Goal: Task Accomplishment & Management: Use online tool/utility

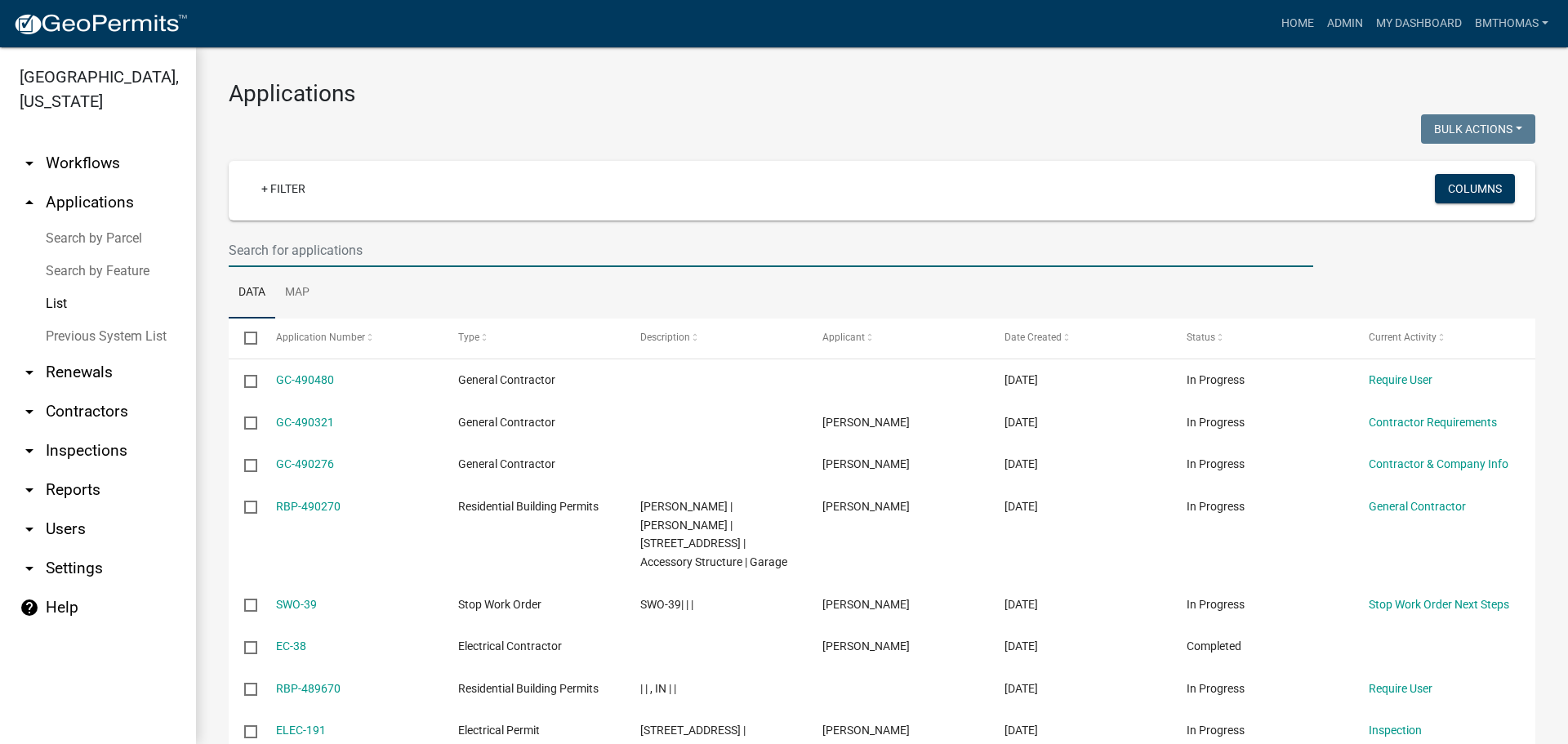
select select "3: 100"
click at [304, 256] on input "text" at bounding box center [770, 251] width 1085 height 34
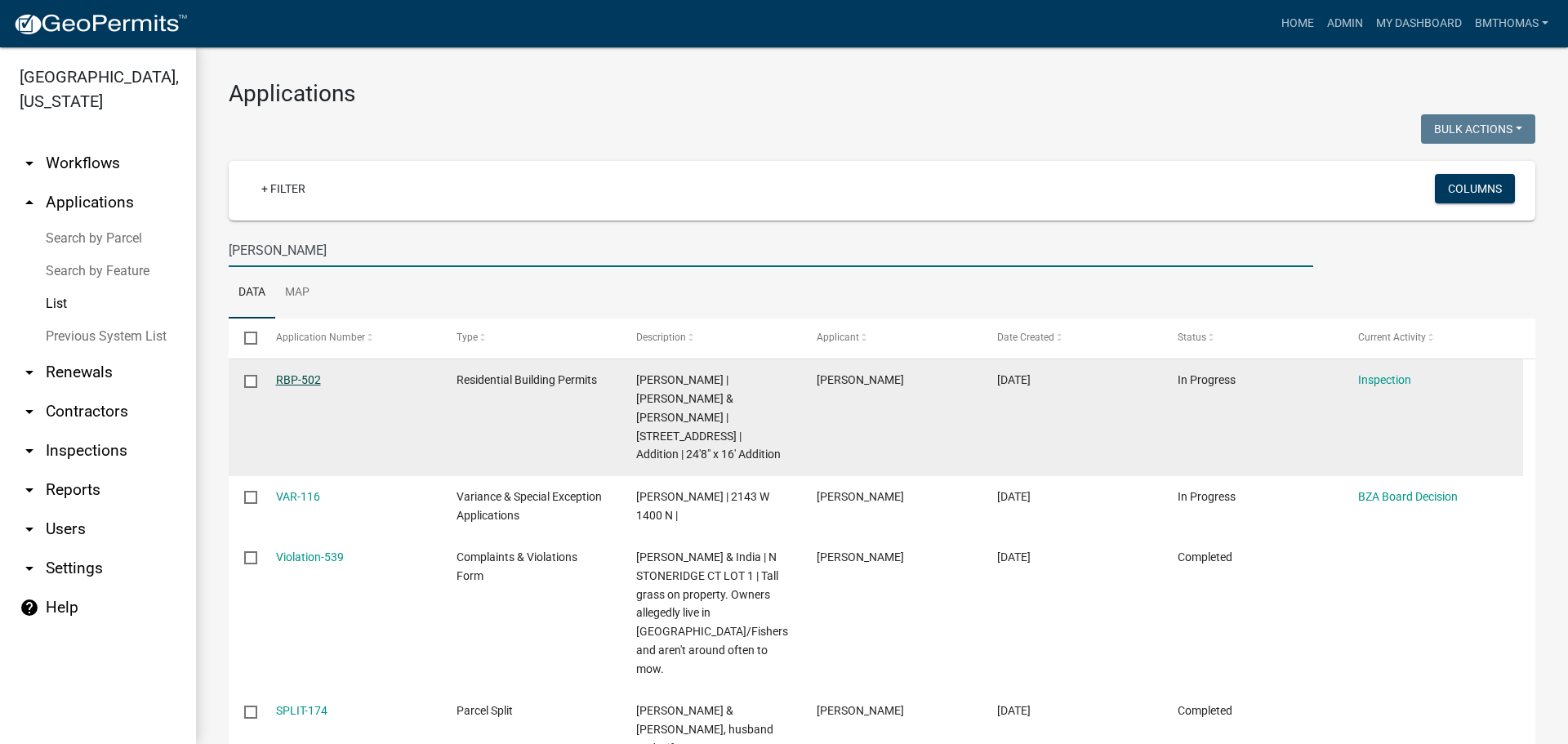
type input "[PERSON_NAME]"
click at [314, 378] on link "RBP-502" at bounding box center [299, 380] width 45 height 13
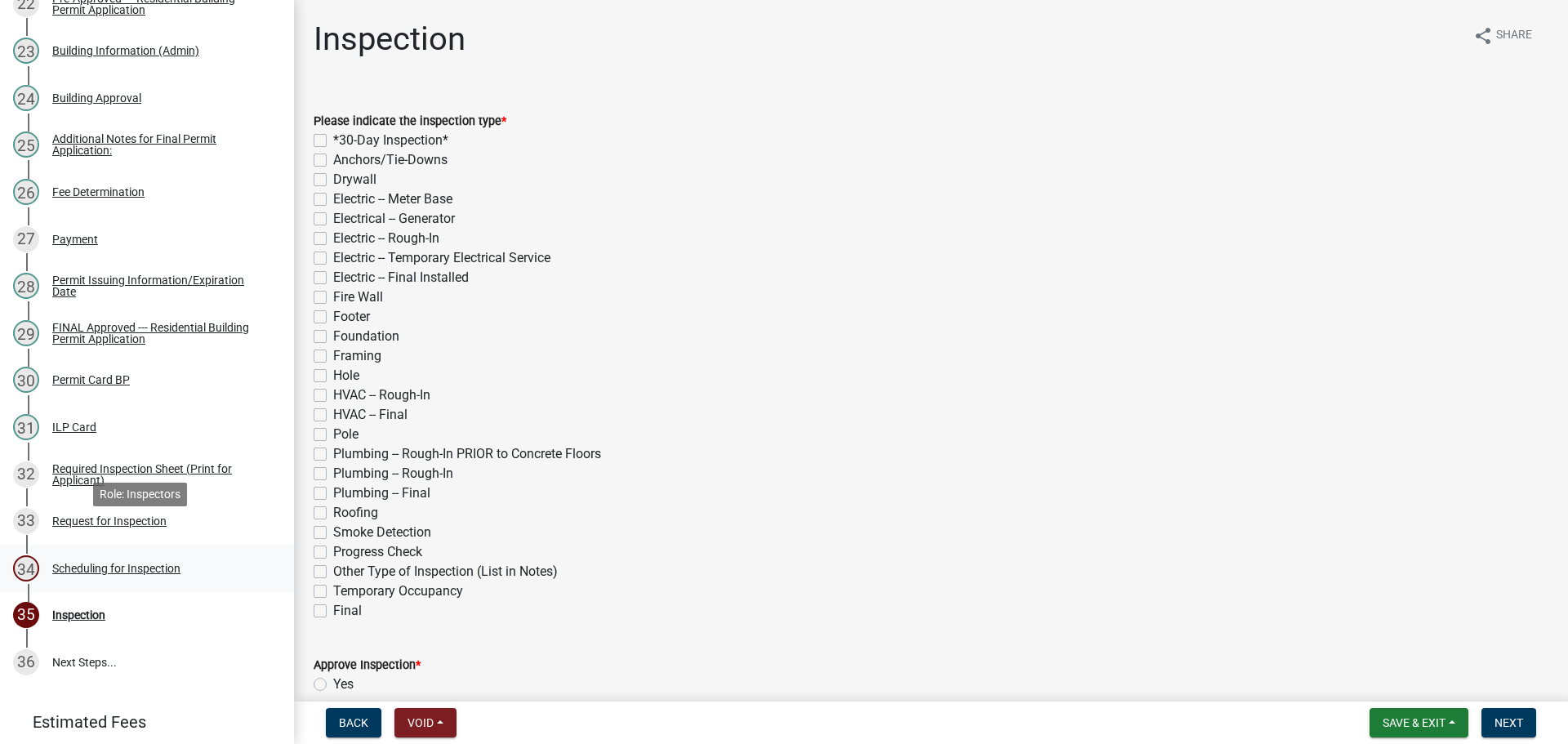
scroll to position [1306, 0]
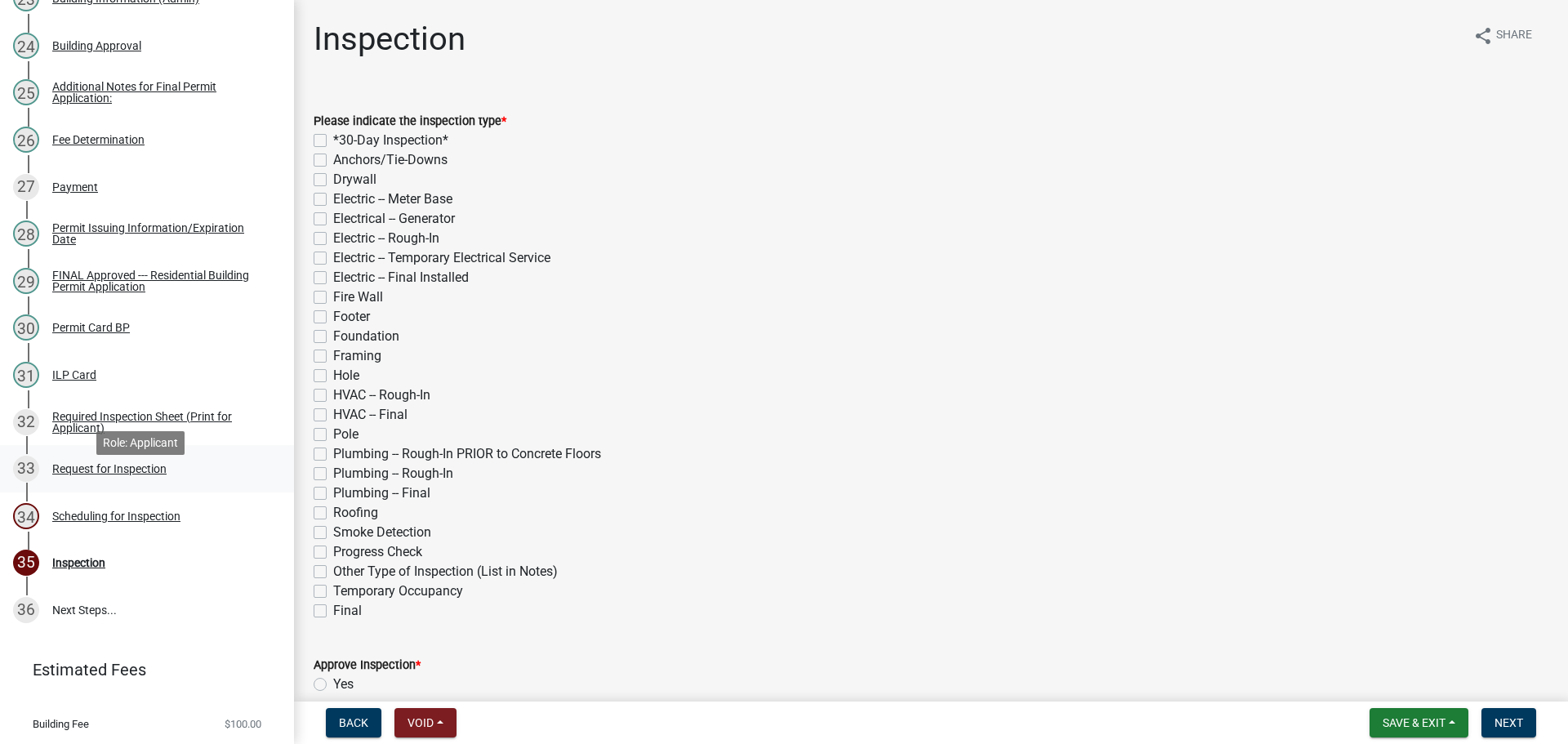
click at [139, 474] on div "Request for Inspection" at bounding box center [110, 469] width 114 height 11
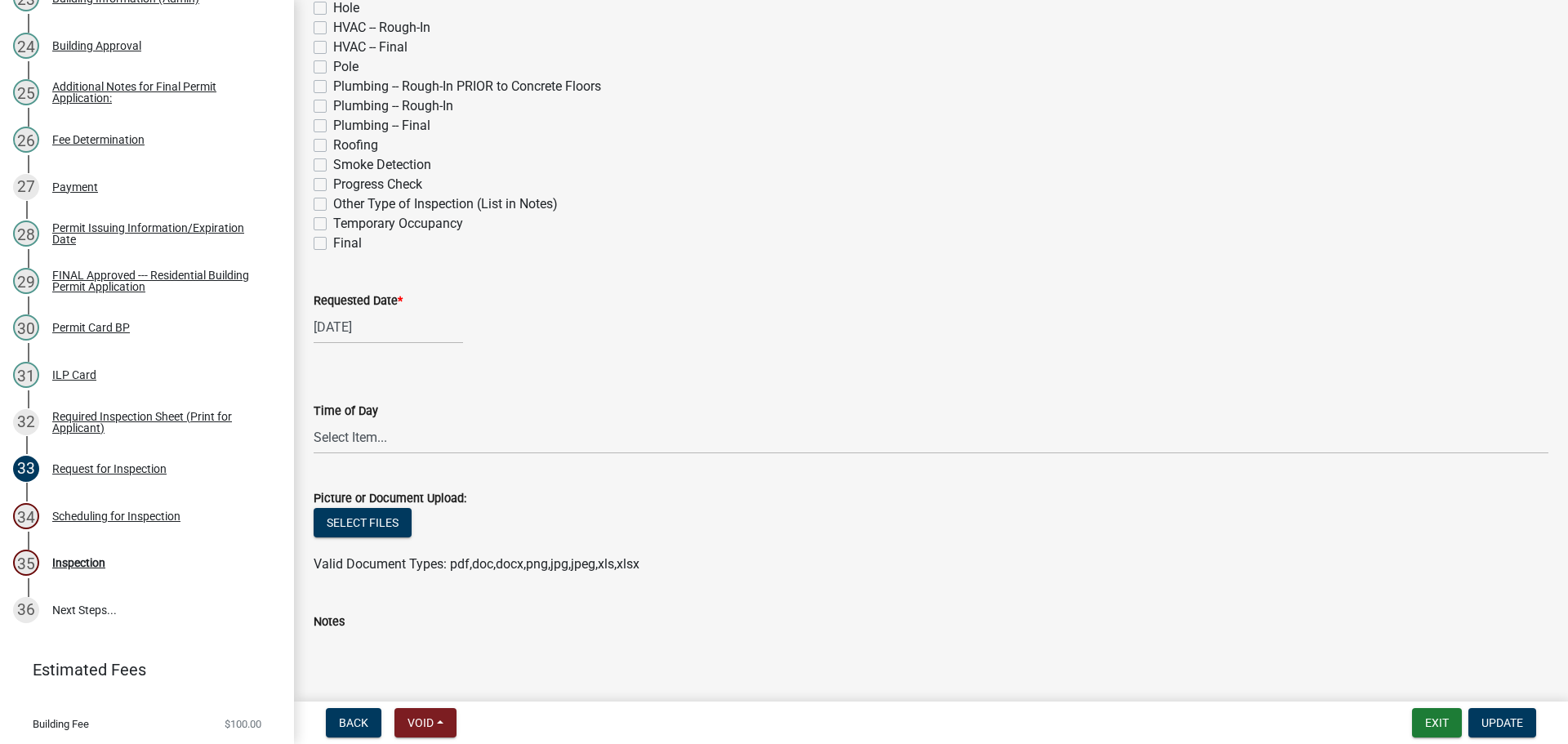
scroll to position [653, 0]
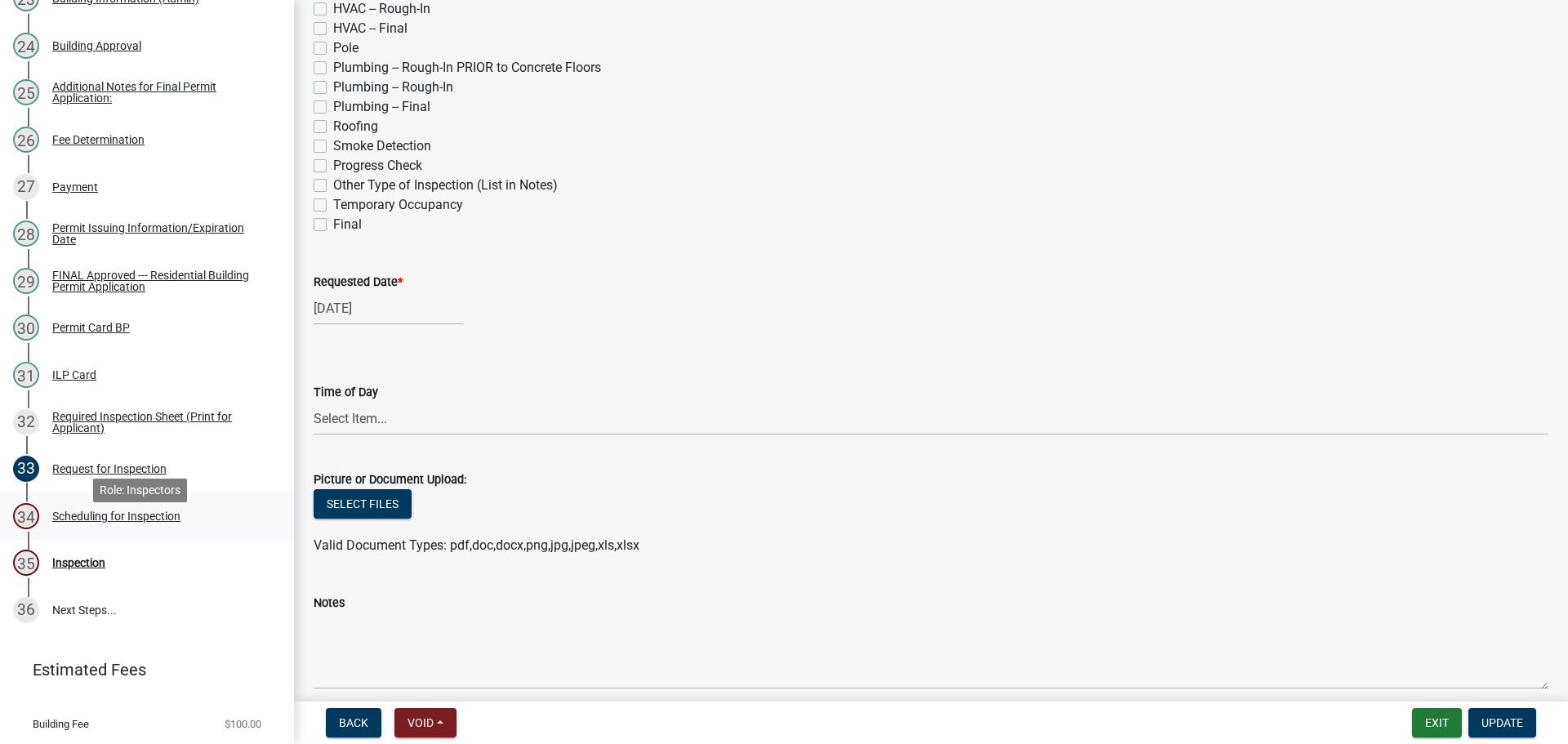
click at [105, 522] on div "Scheduling for Inspection" at bounding box center [116, 516] width 128 height 11
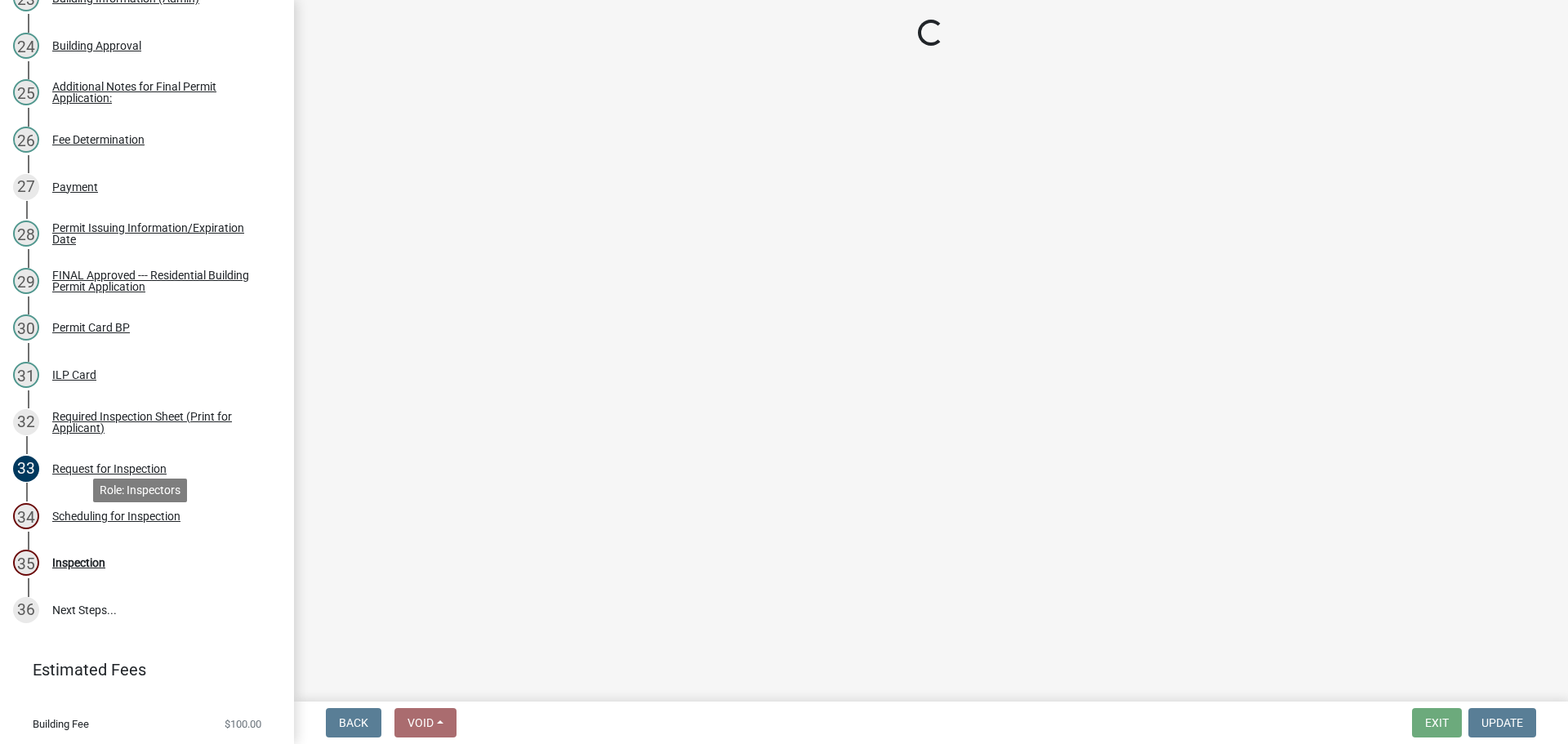
scroll to position [0, 0]
select select "25b75ae6-03c7-4280-9b34-fcf63005d5e5"
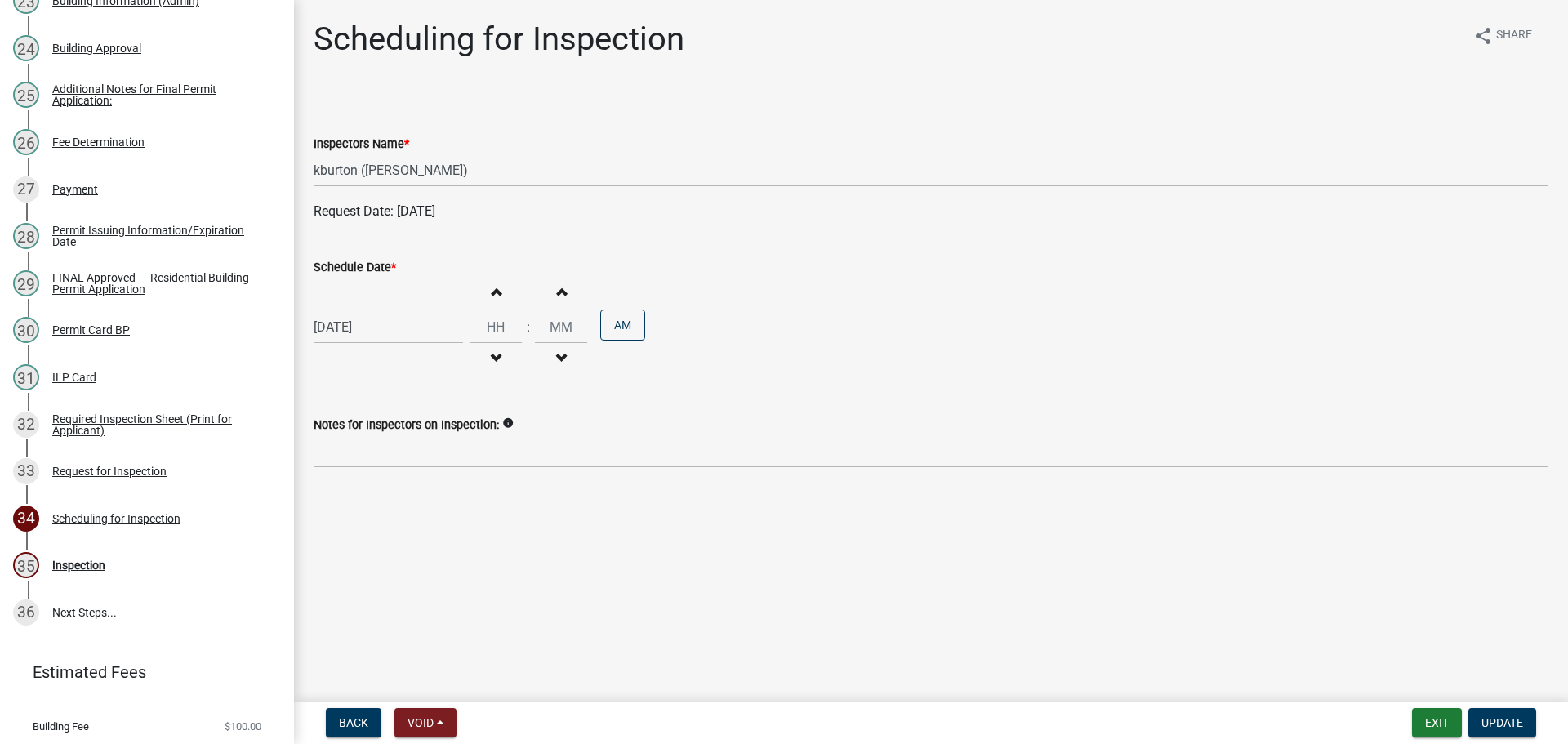
scroll to position [1405, 0]
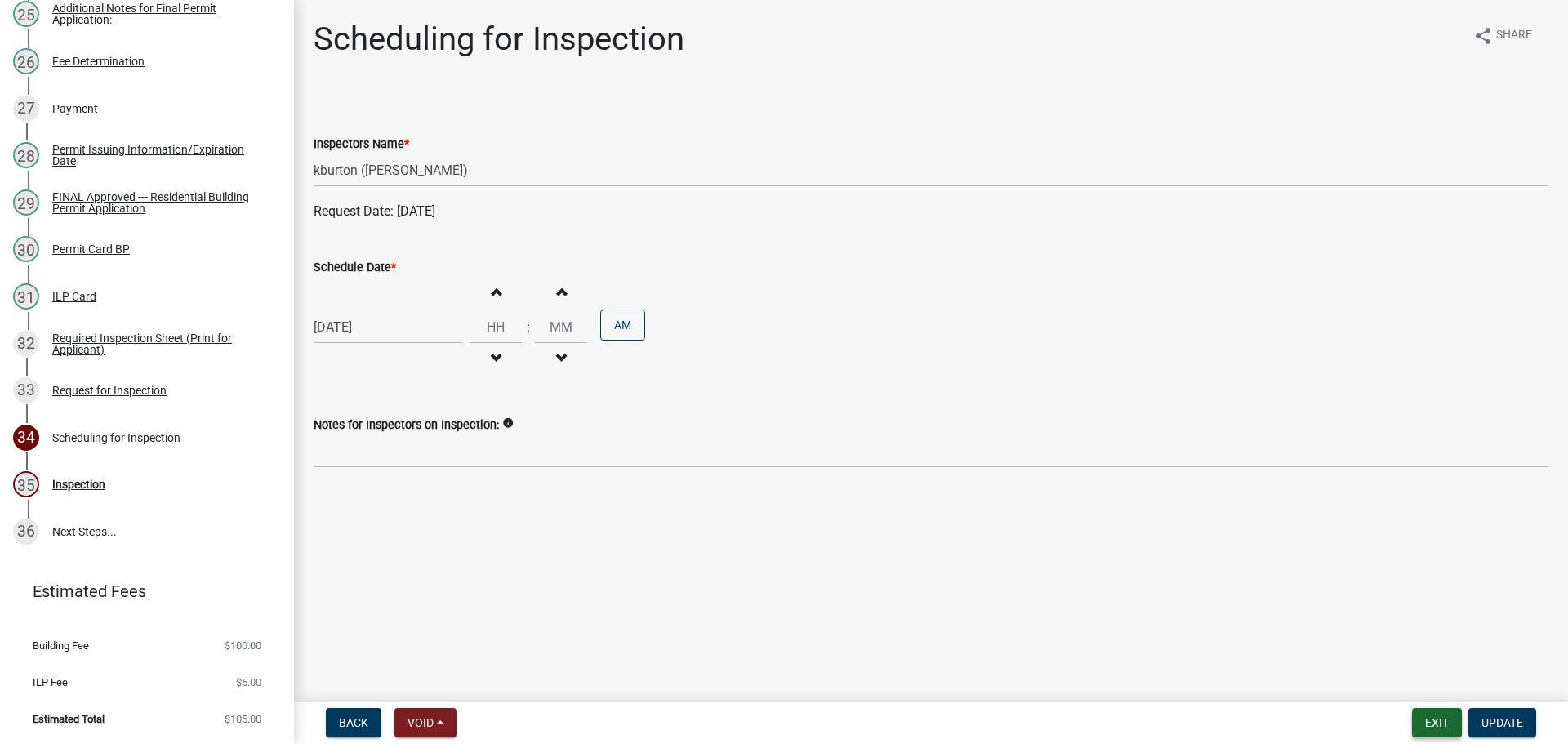
click at [1419, 727] on button "Exit" at bounding box center [1437, 722] width 50 height 29
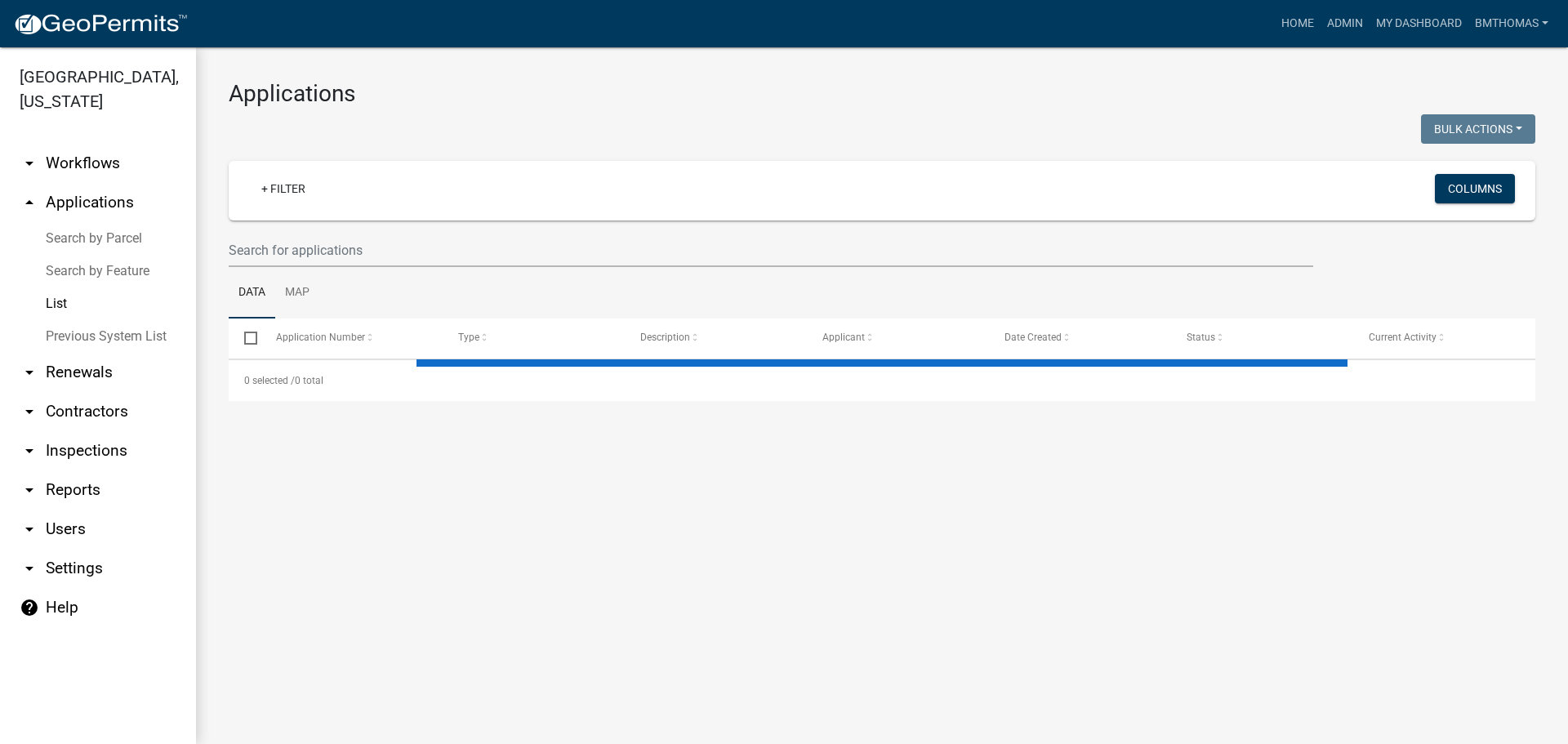
select select "3: 100"
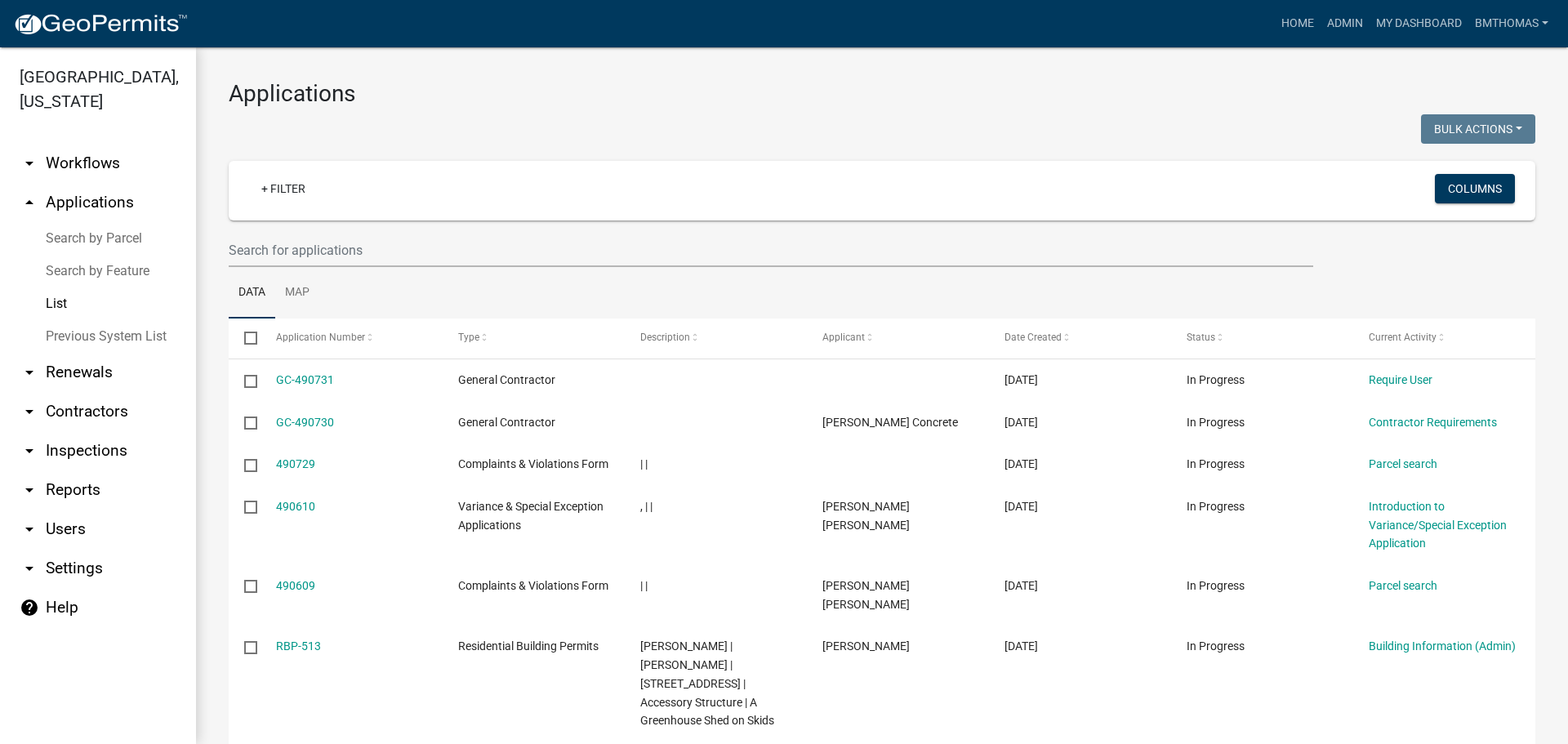
click at [92, 431] on link "arrow_drop_down Inspections" at bounding box center [97, 451] width 196 height 39
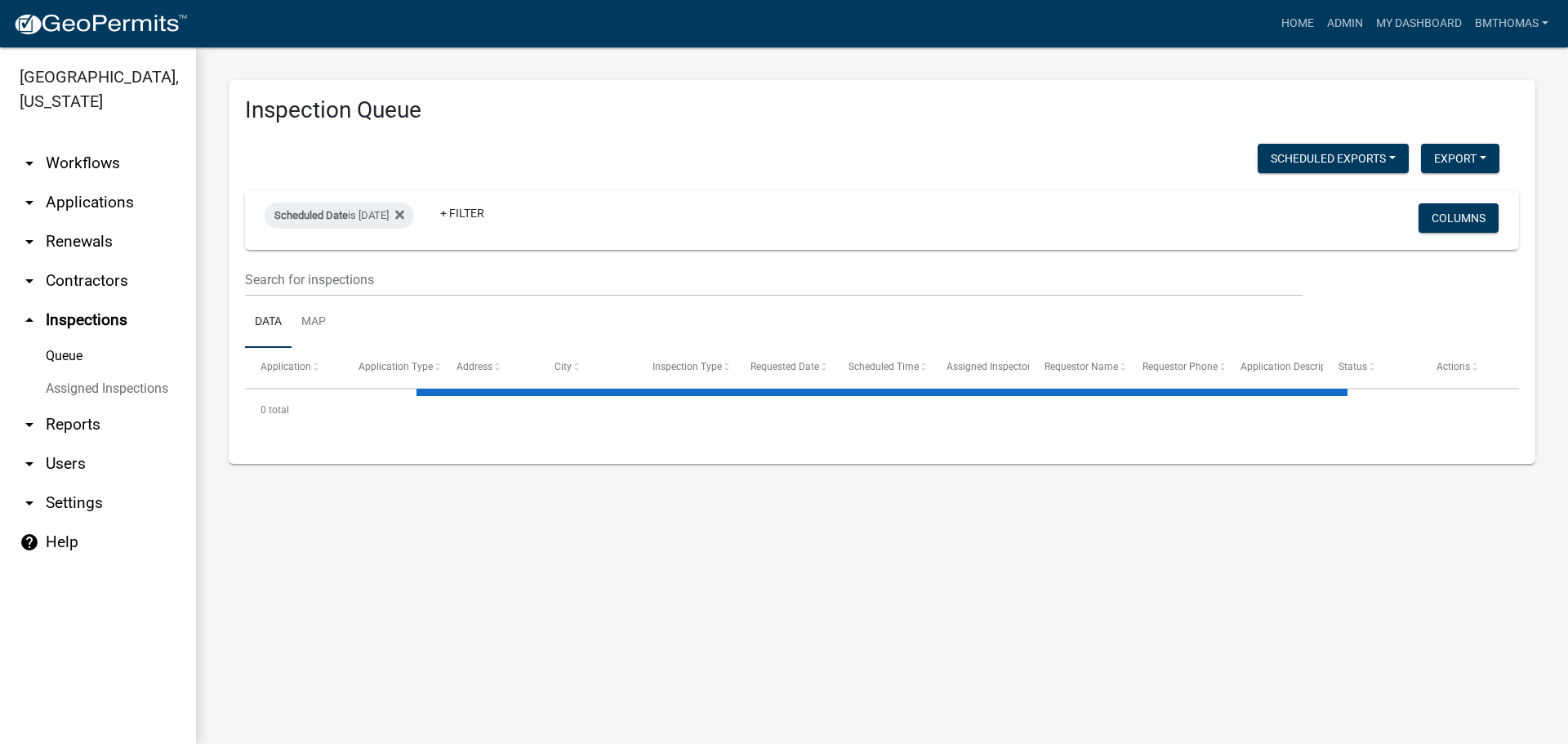
click at [81, 372] on link "Assigned Inspections" at bounding box center [97, 388] width 196 height 33
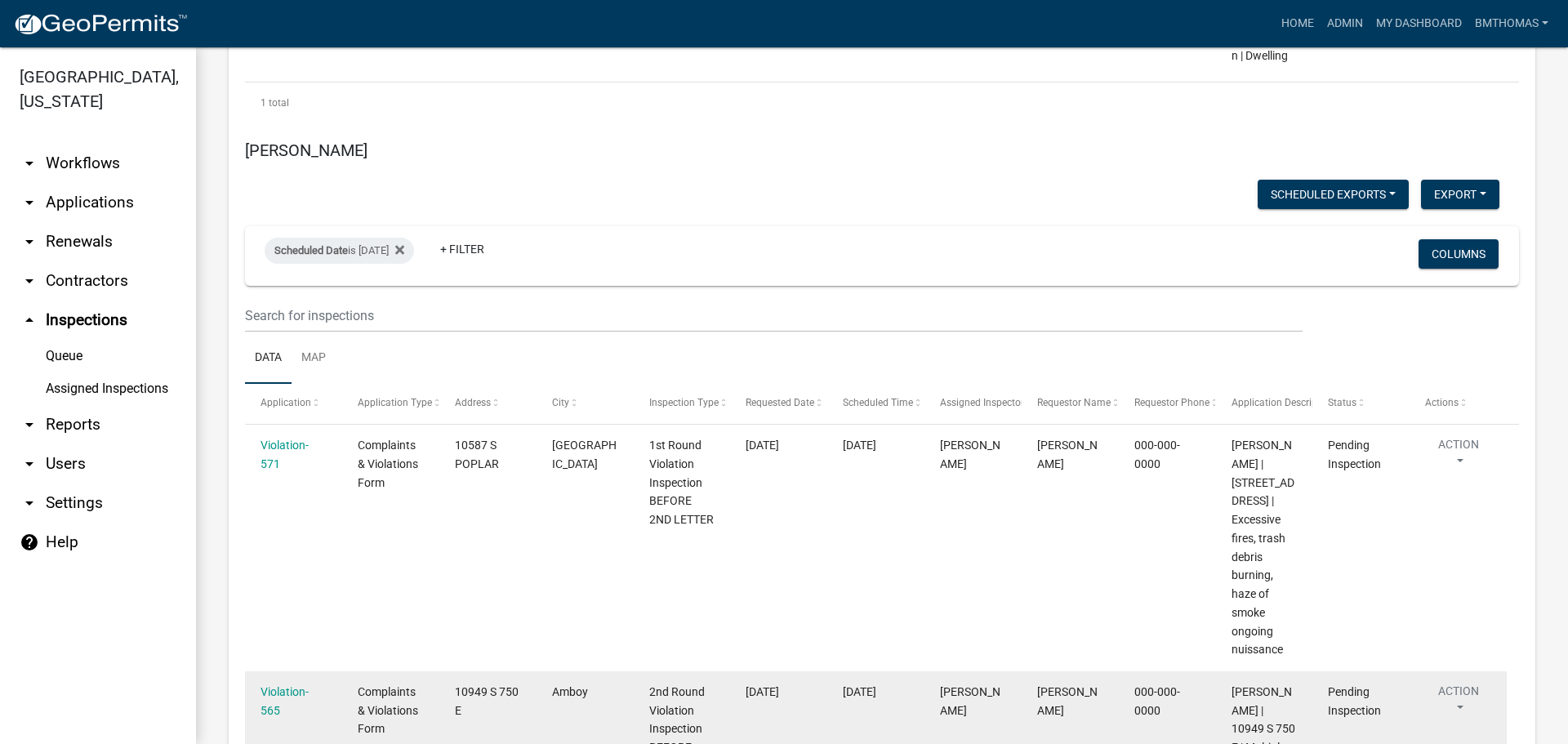
scroll to position [10221, 0]
